Goal: Information Seeking & Learning: Learn about a topic

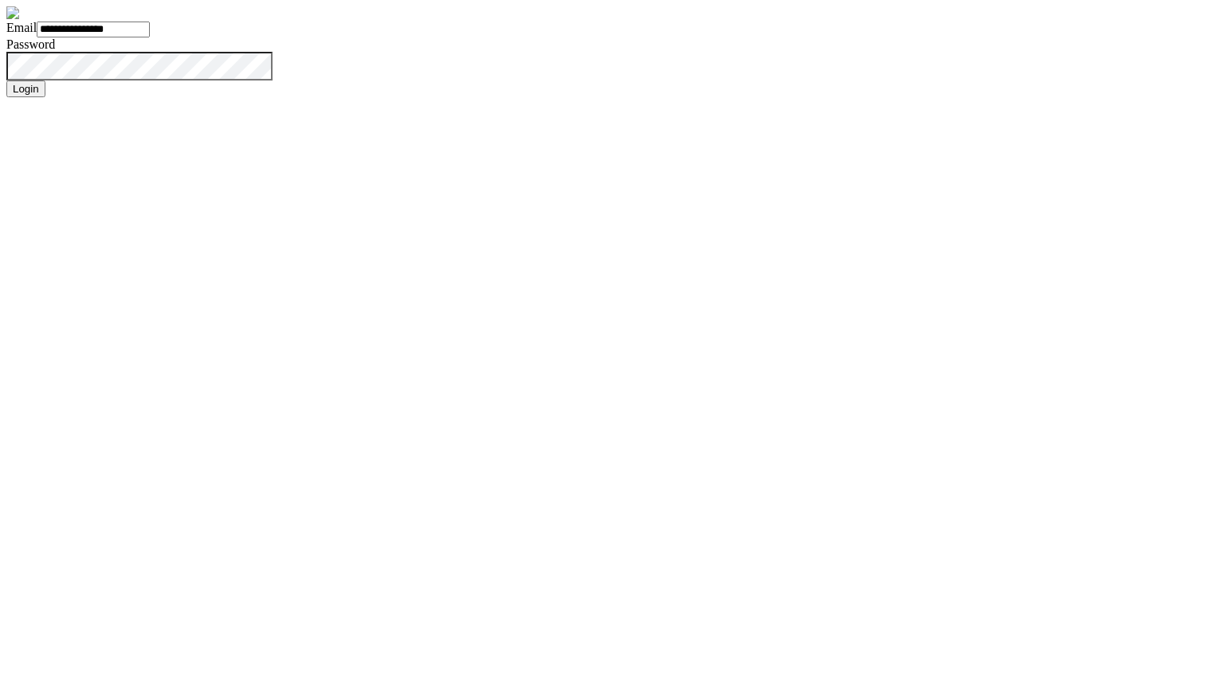
type input "**********"
click at [45, 97] on button "Login" at bounding box center [25, 88] width 39 height 17
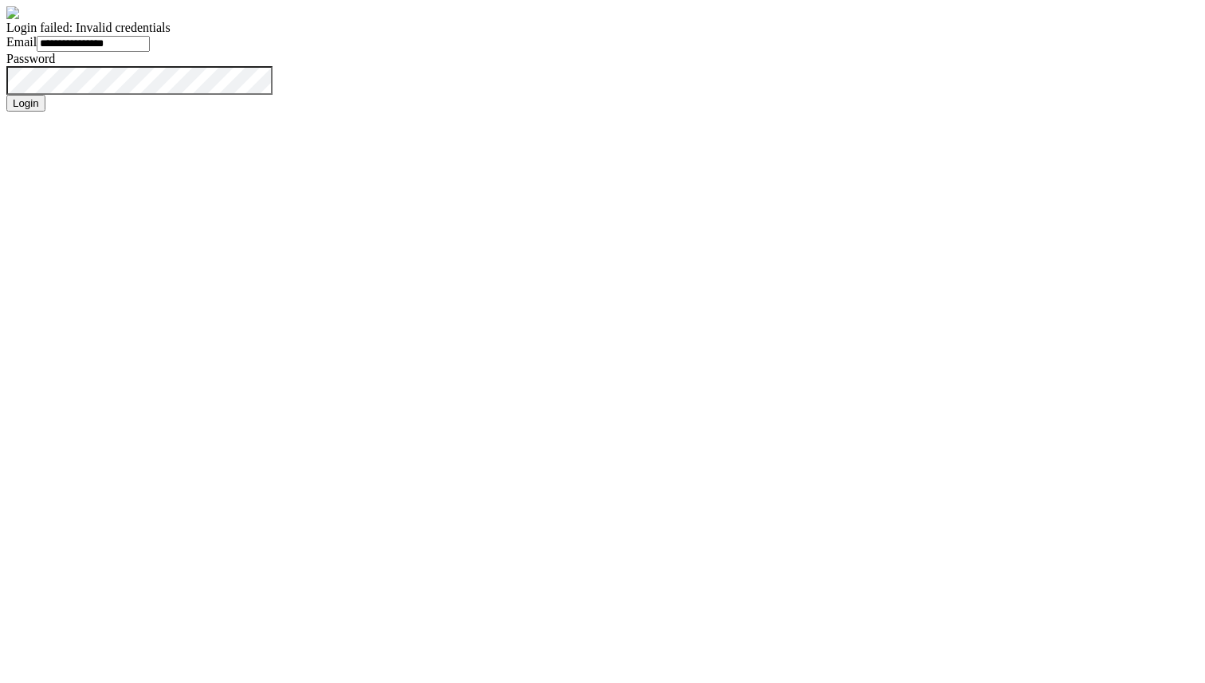
click at [6, 95] on button "Login" at bounding box center [25, 103] width 39 height 17
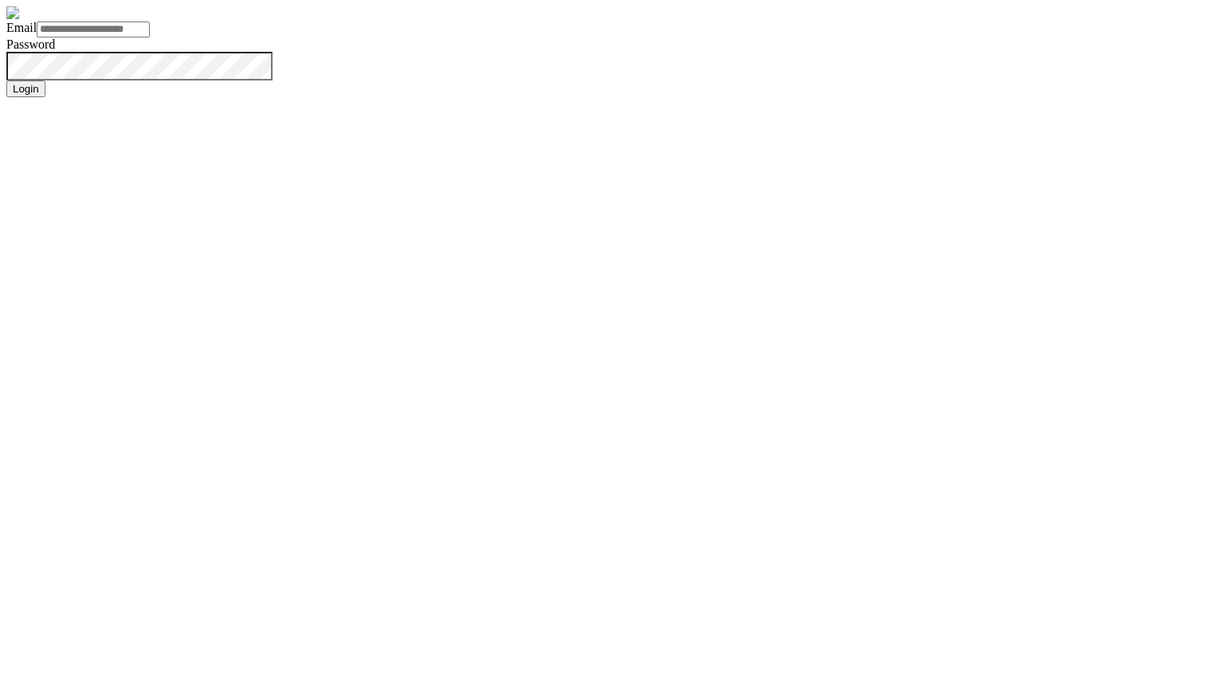
click at [332, 97] on form "Email Password Login" at bounding box center [602, 51] width 1192 height 91
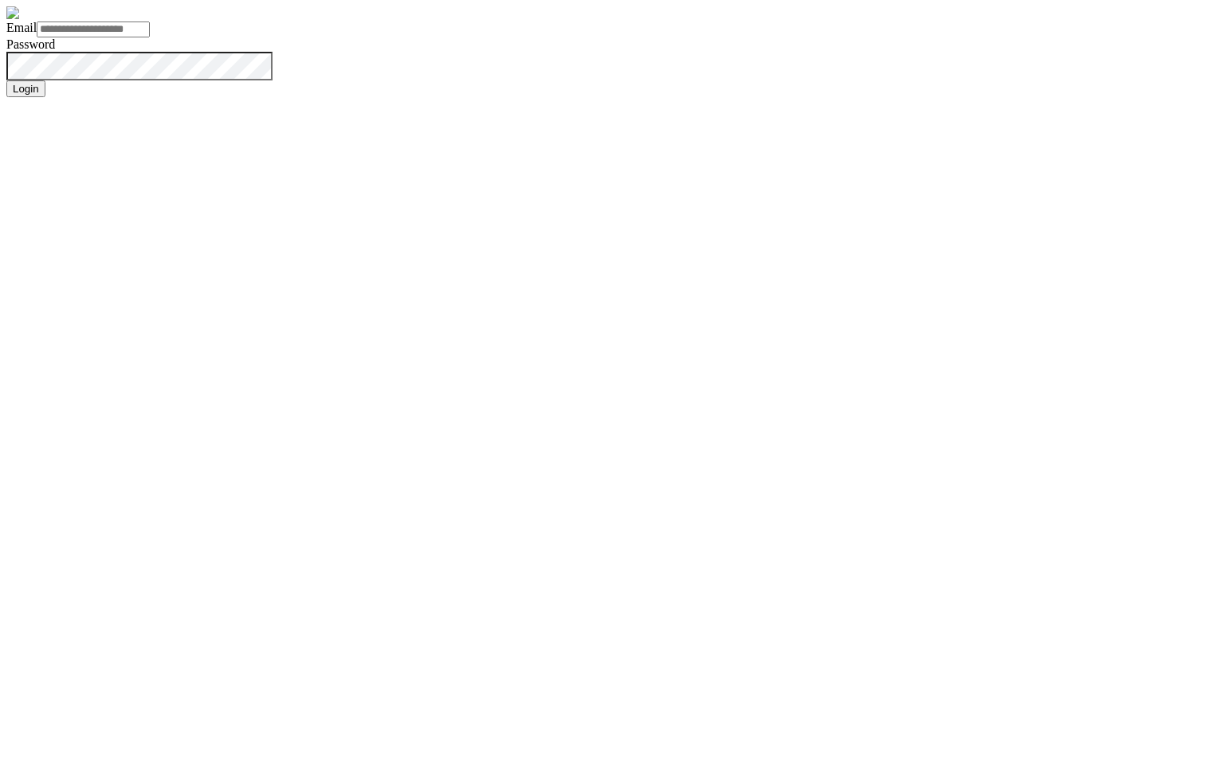
click at [278, 97] on form "Email Password Login" at bounding box center [602, 51] width 1192 height 91
click at [150, 37] on input "Email" at bounding box center [93, 30] width 113 height 16
type input "*"
type input "**********"
click at [45, 97] on button "Login" at bounding box center [25, 88] width 39 height 17
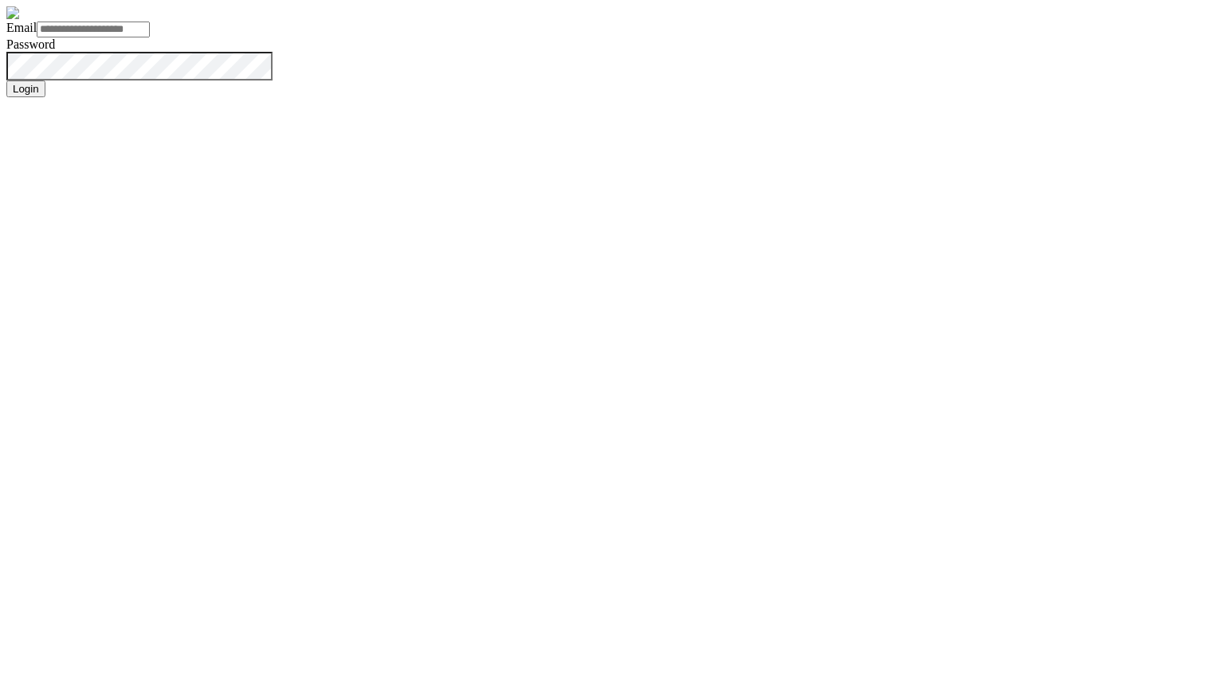
click at [150, 37] on input "Email" at bounding box center [93, 30] width 113 height 16
type input "**********"
click at [6, 80] on button "Login" at bounding box center [25, 88] width 39 height 17
type input "**********"
click at [6, 80] on button "Login" at bounding box center [25, 88] width 39 height 17
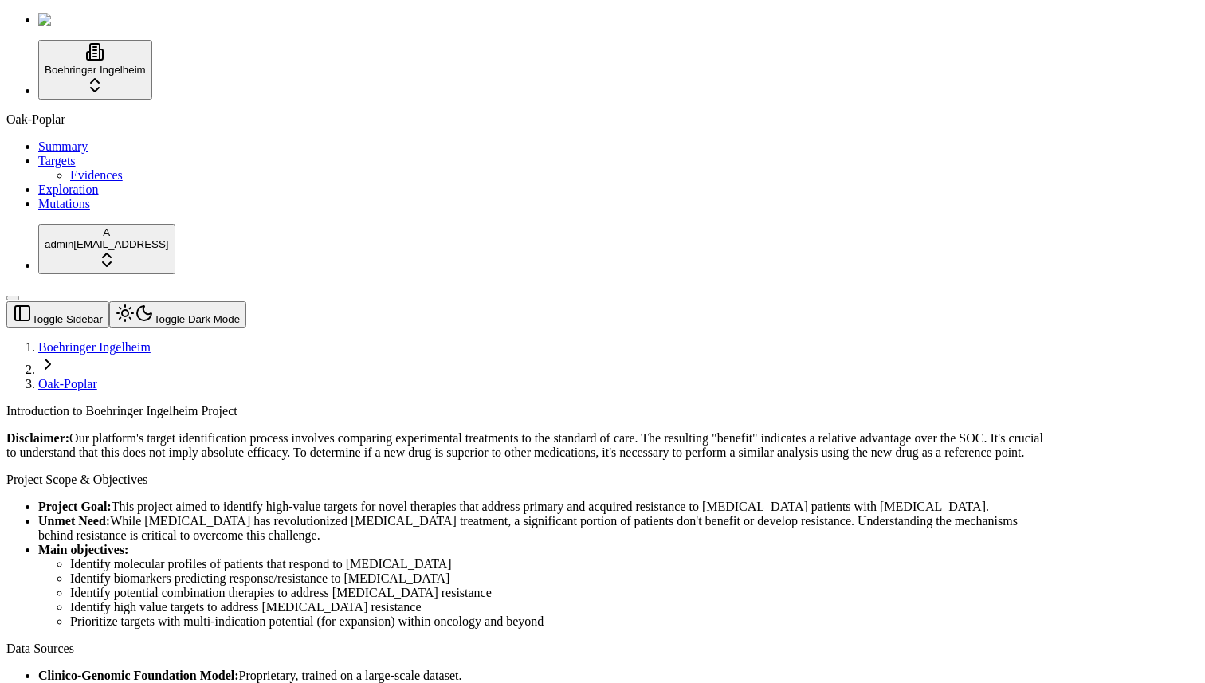
click at [49, 210] on span "Mutations" at bounding box center [64, 204] width 52 height 14
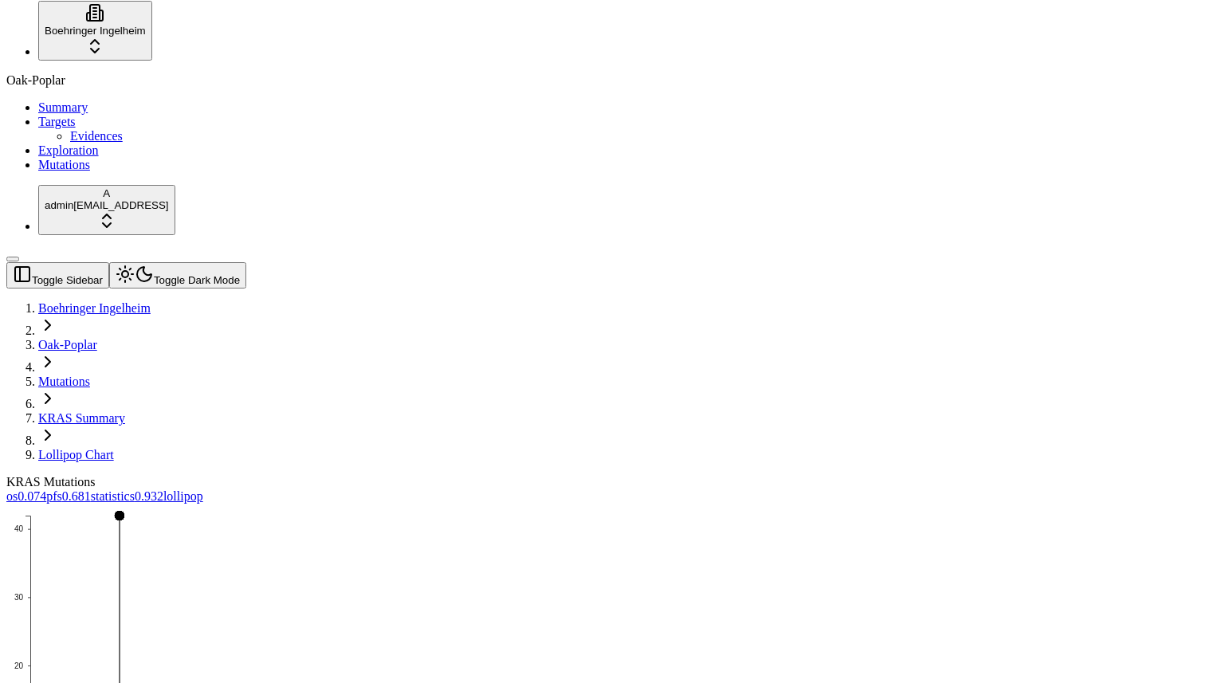
click at [163, 489] on span "0.932" at bounding box center [149, 496] width 29 height 14
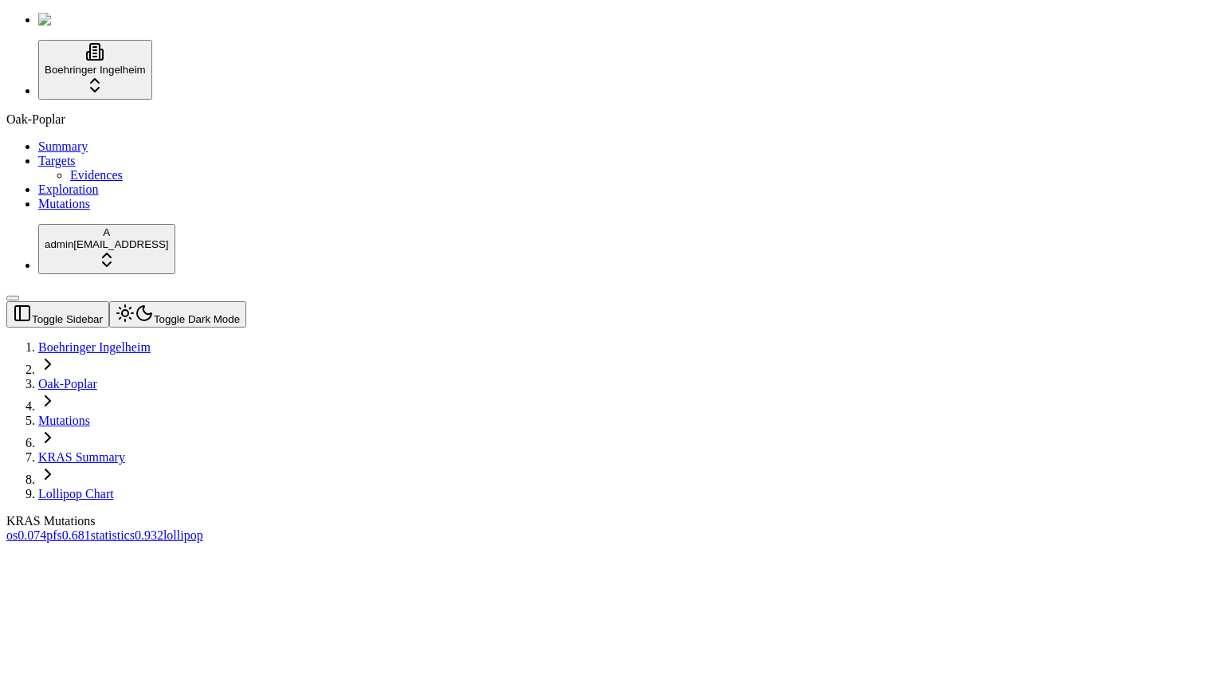
click at [46, 528] on span "0.074" at bounding box center [32, 535] width 29 height 14
click at [203, 528] on link "lollipop" at bounding box center [183, 535] width 40 height 14
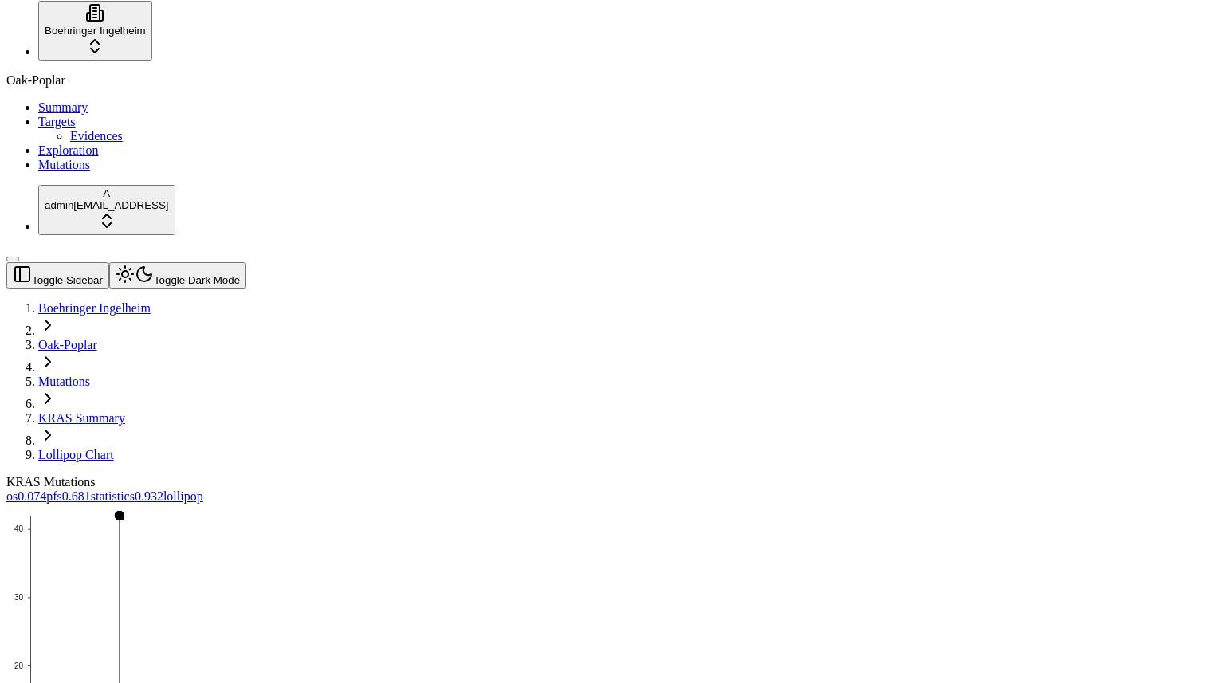
scroll to position [119, 0]
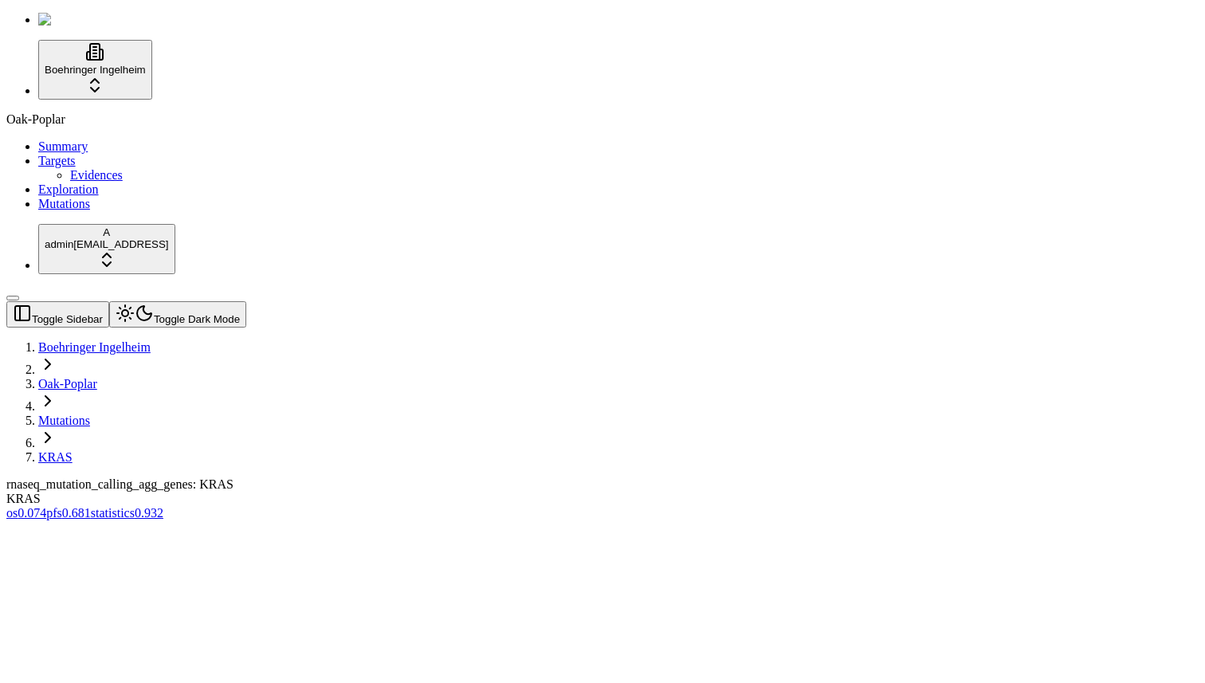
click at [46, 506] on span "0.074" at bounding box center [32, 513] width 29 height 14
click at [487, 301] on div "Toggle Sidebar Toggle Dark Mode Boehringer Ingelheim Oak-Poplar Mutations KRAS" at bounding box center [525, 382] width 1039 height 163
click at [38, 210] on span "Mutations" at bounding box center [64, 204] width 52 height 14
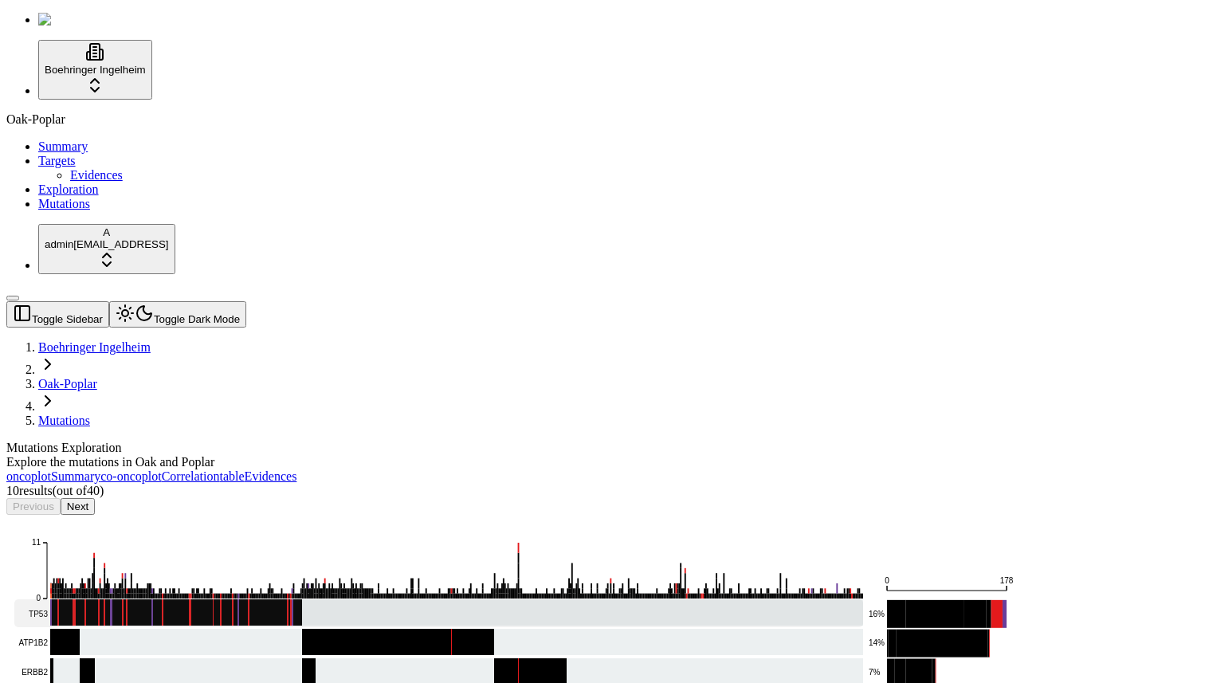
click at [527, 599] on rect at bounding box center [438, 613] width 848 height 28
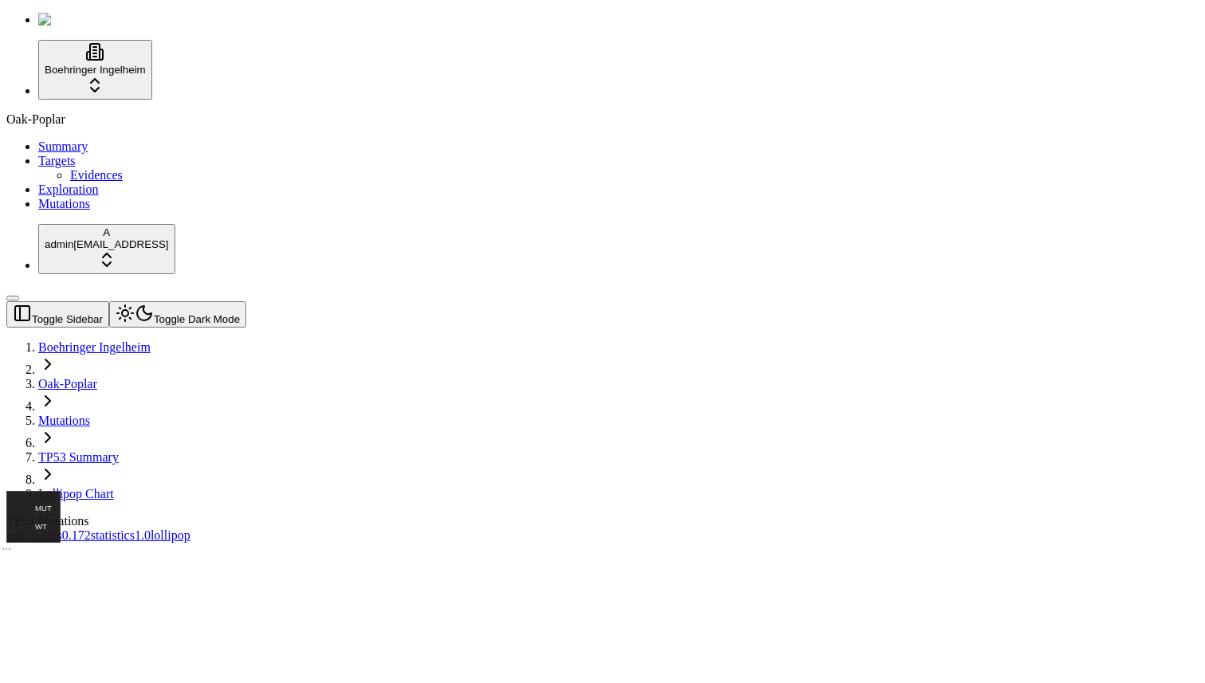
click at [18, 528] on span "os" at bounding box center [11, 535] width 11 height 14
click at [91, 528] on span "0.172" at bounding box center [76, 535] width 29 height 14
click at [190, 528] on link "lollipop" at bounding box center [171, 535] width 40 height 14
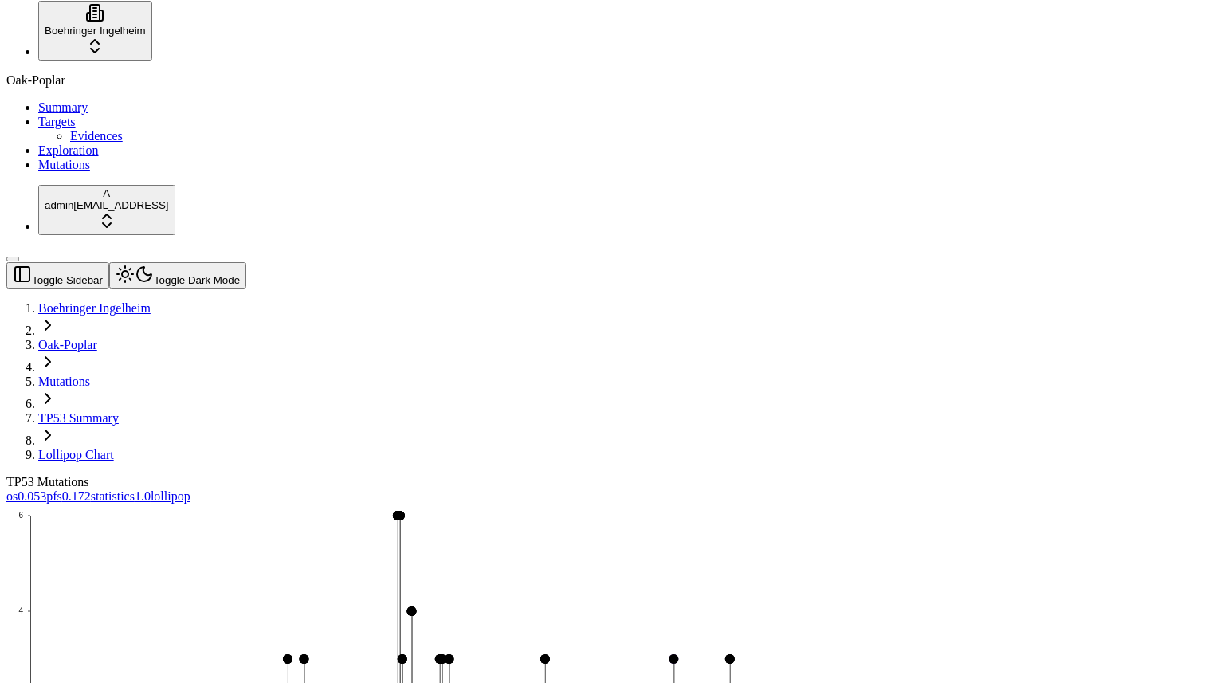
click at [49, 171] on link "Mutations" at bounding box center [64, 165] width 52 height 14
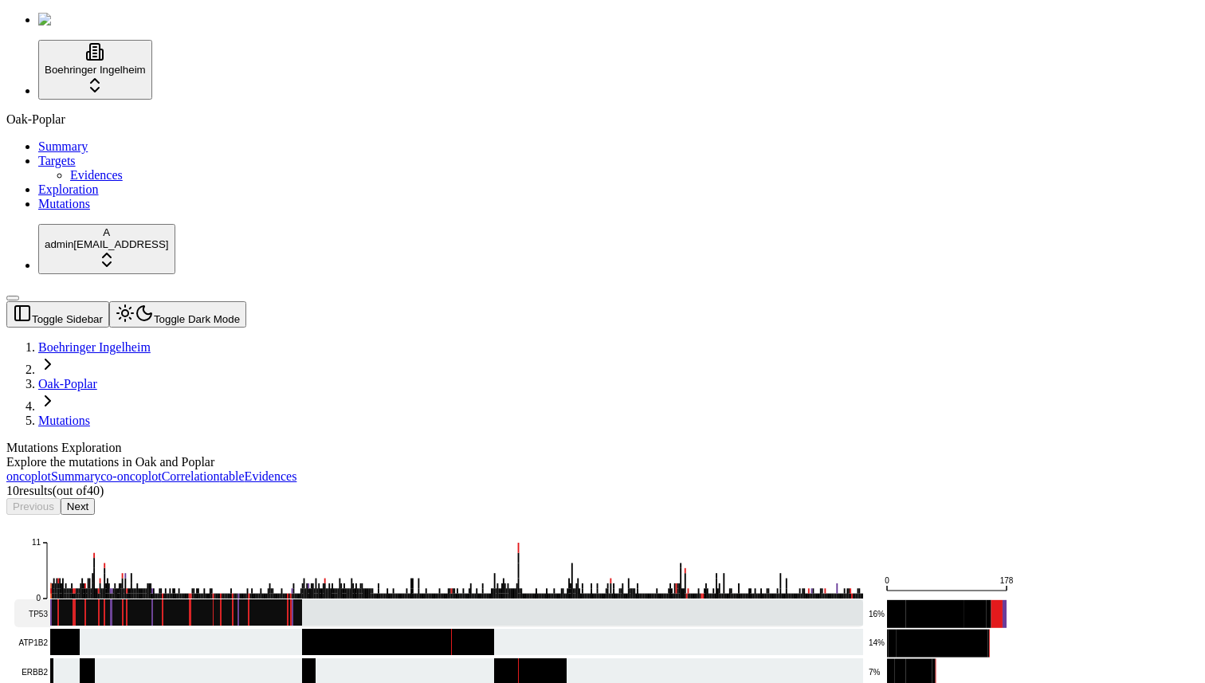
click at [482, 599] on rect at bounding box center [438, 613] width 848 height 28
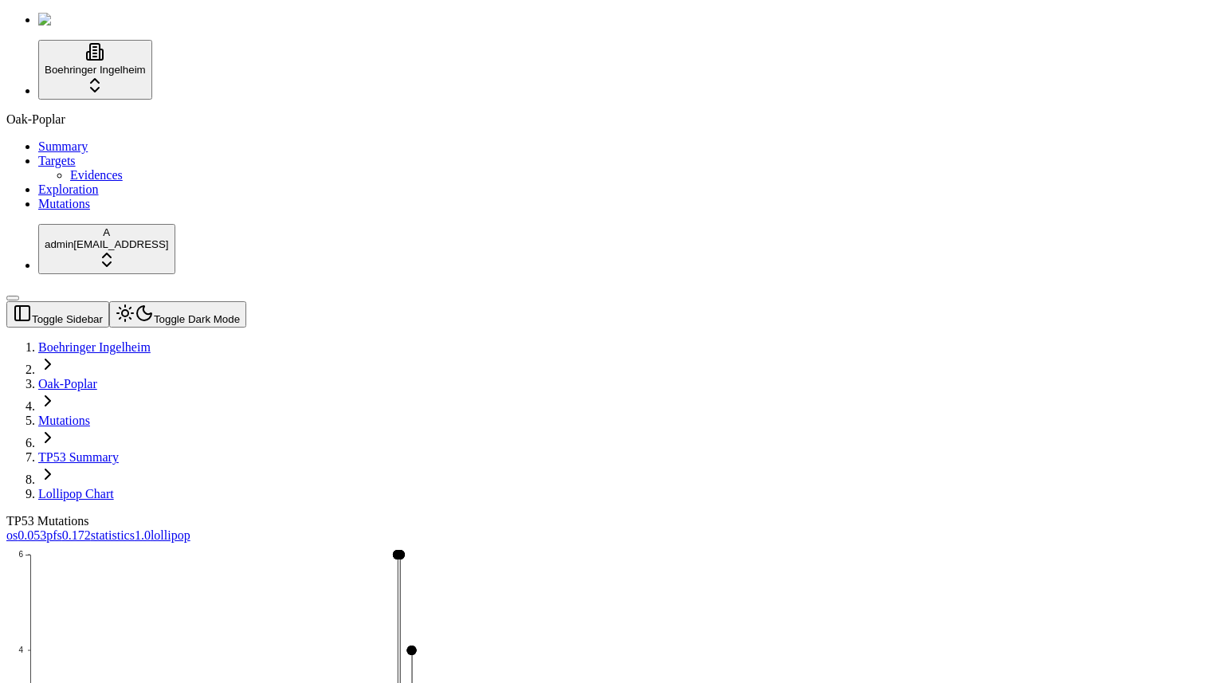
scroll to position [39, 0]
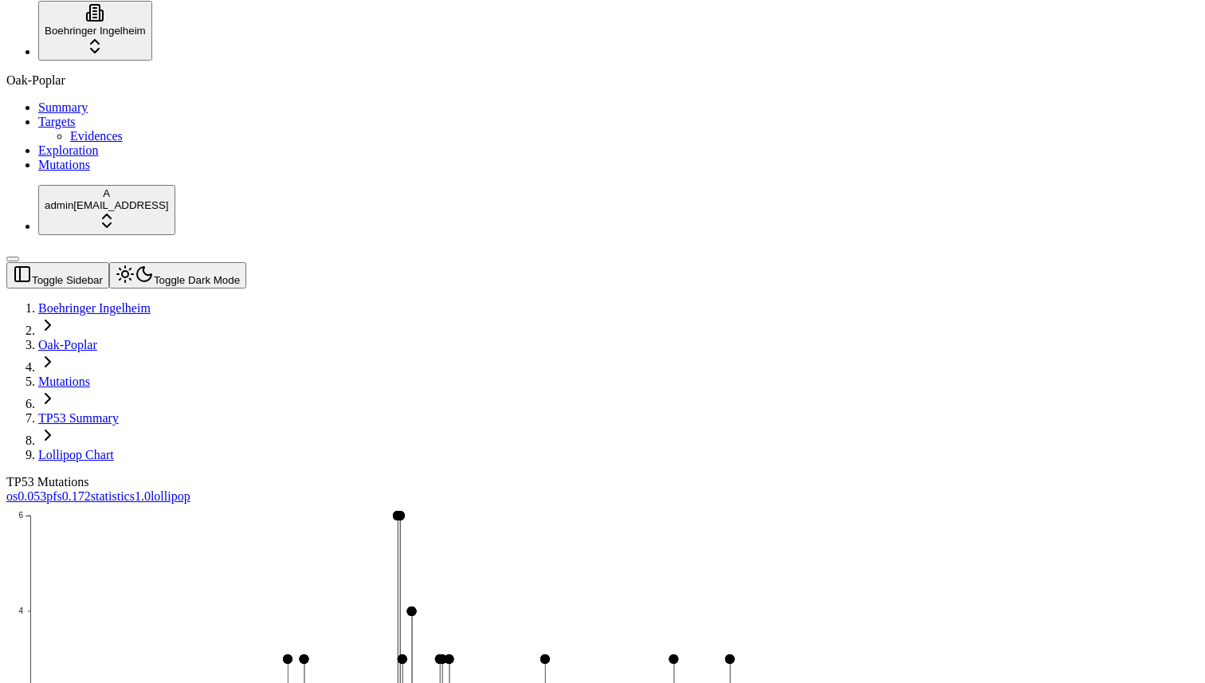
click at [45, 171] on span "Mutations" at bounding box center [64, 165] width 52 height 14
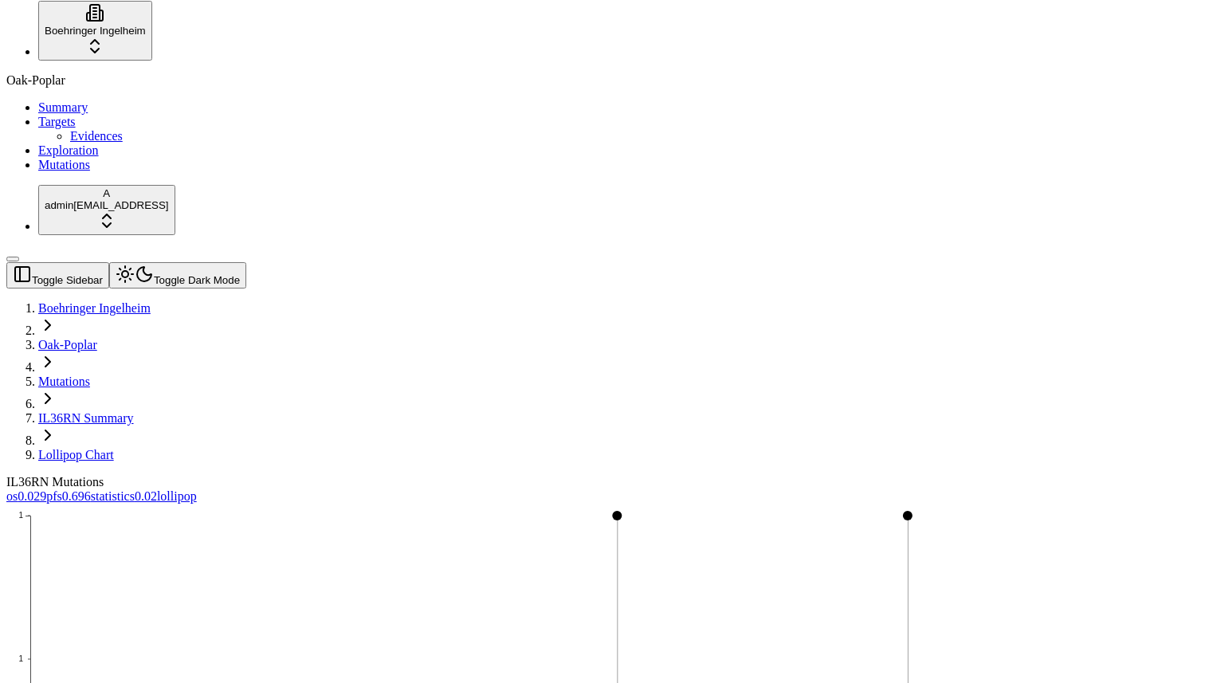
scroll to position [119, 0]
